Goal: Communication & Community: Answer question/provide support

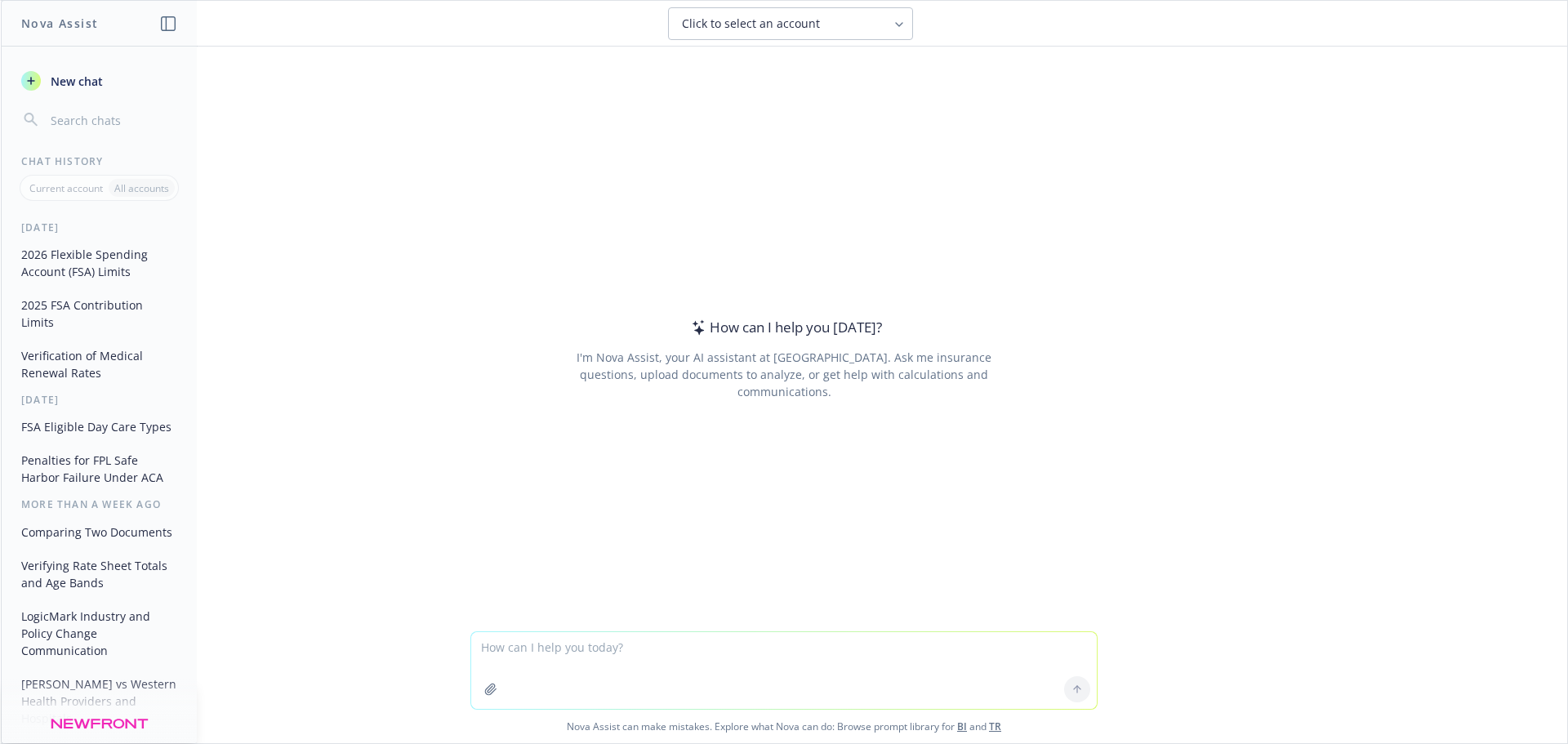
click at [119, 365] on button "Verification of Medical Renewal Rates" at bounding box center [99, 365] width 169 height 44
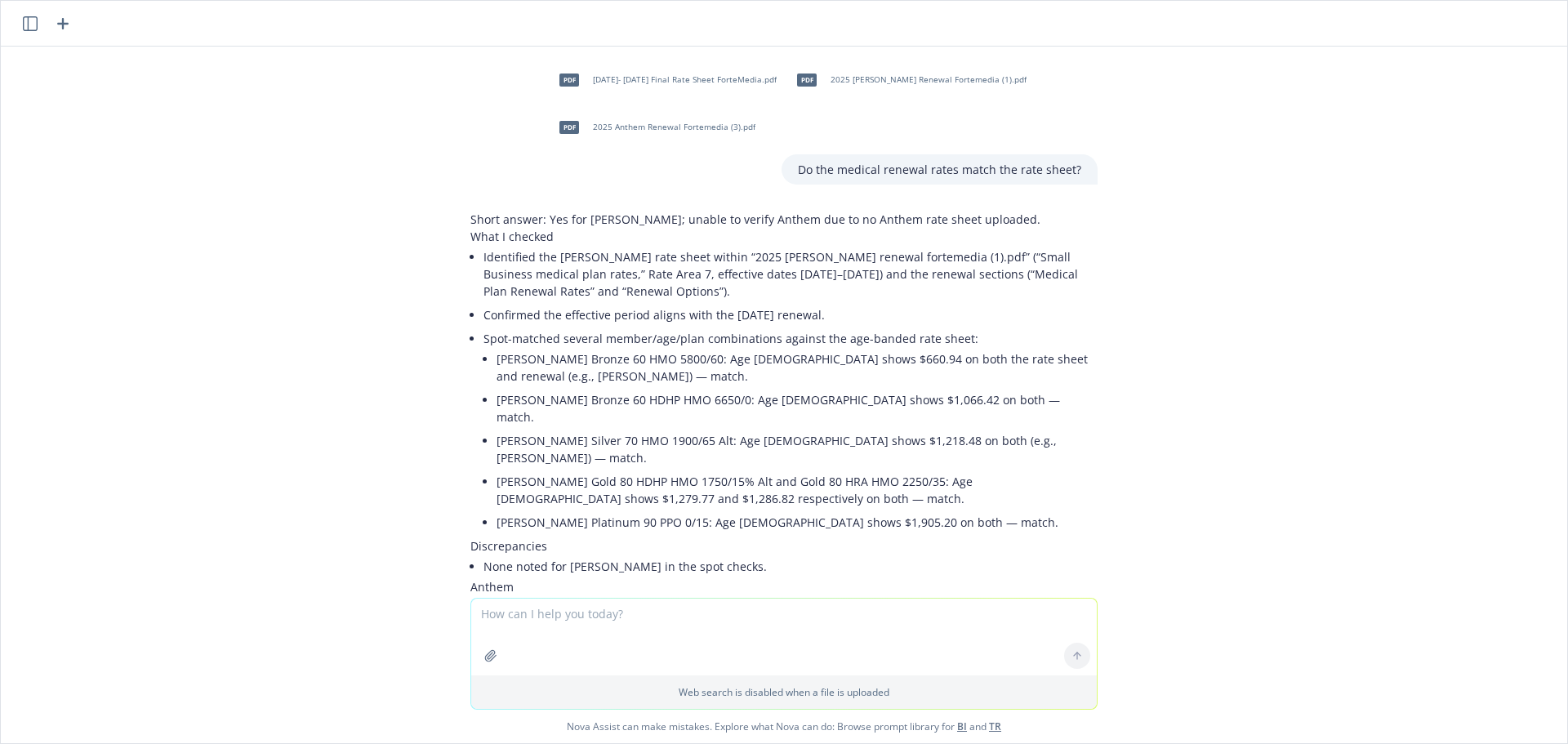
click at [24, 16] on icon "button" at bounding box center [30, 24] width 15 height 15
